Goal: Entertainment & Leisure: Consume media (video, audio)

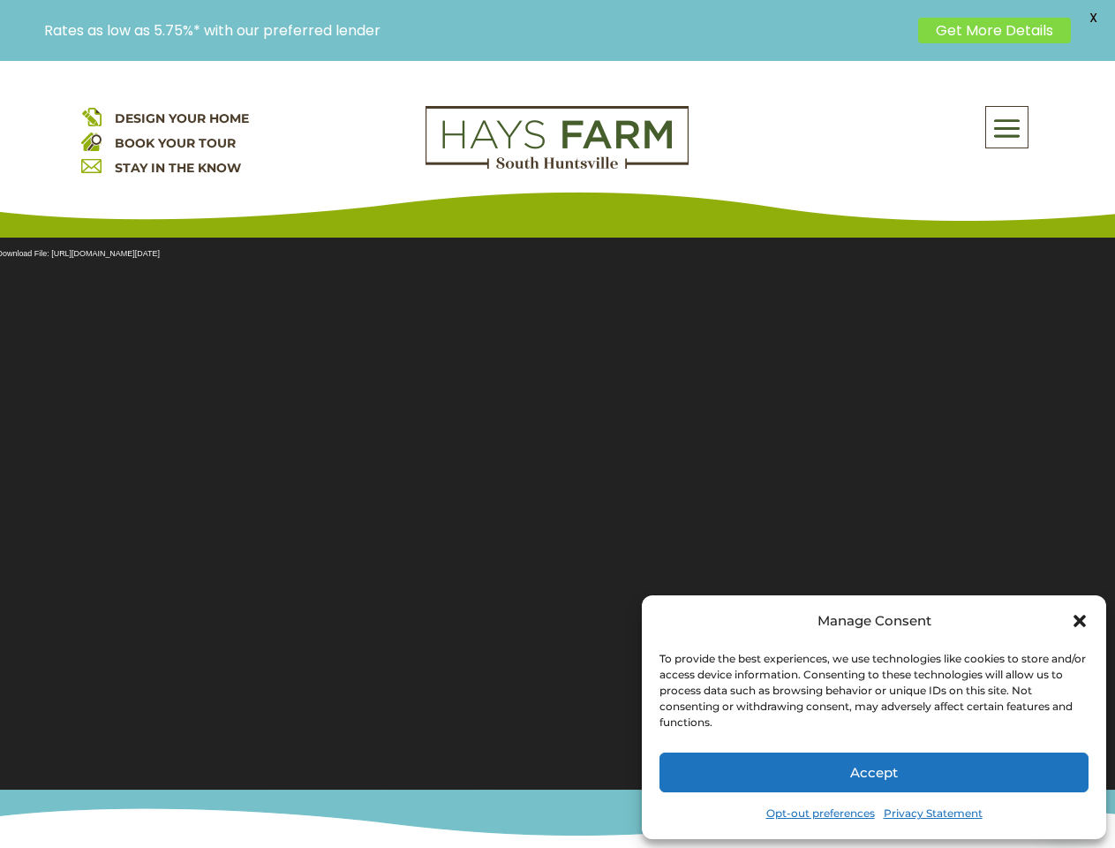
click at [557, 454] on section "Video Player Media error: Format(s) not supported or source(s) not found Downlo…" at bounding box center [557, 502] width 1115 height 574
click at [1008, 127] on span at bounding box center [1007, 128] width 42 height 41
click at [557, 502] on section "Video Player Media error: Format(s) not supported or source(s) not found Downlo…" at bounding box center [557, 502] width 1115 height 574
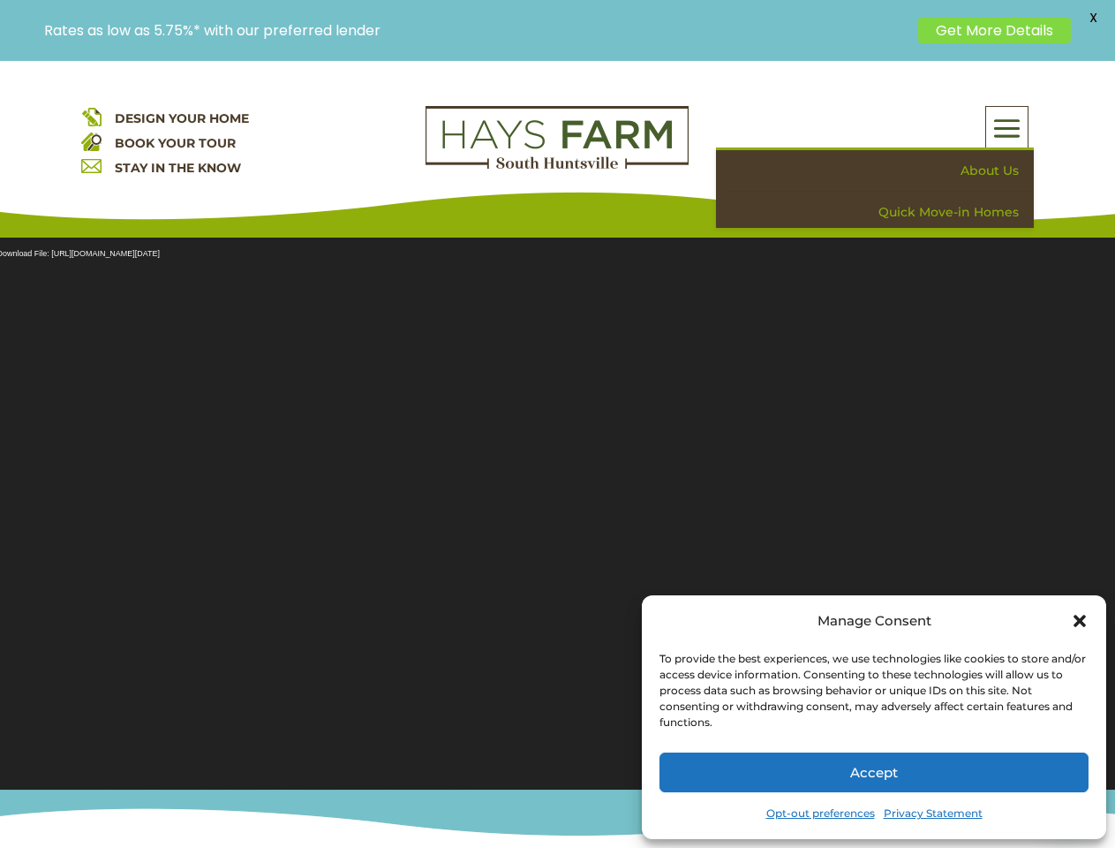
click at [557, 502] on section "Video Player Media error: Format(s) not supported or source(s) not found Downlo…" at bounding box center [557, 502] width 1115 height 574
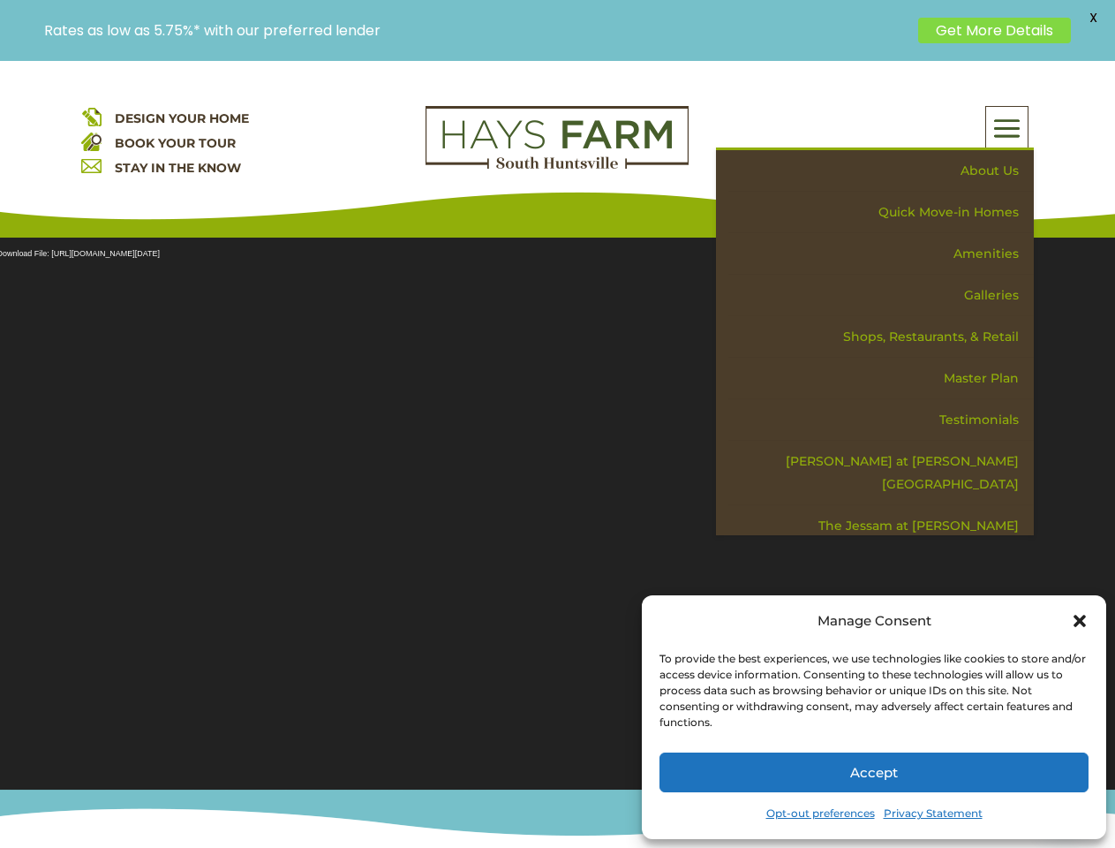
click at [1093, 18] on span "X" at bounding box center [1093, 17] width 26 height 26
